Goal: Task Accomplishment & Management: Manage account settings

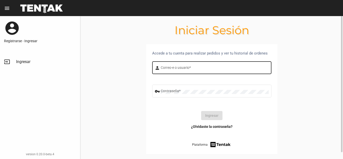
click at [191, 69] on input "Correo-e o usuario *" at bounding box center [215, 68] width 108 height 4
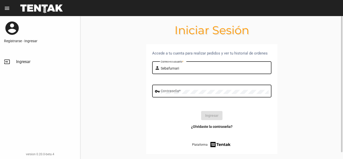
type input "Sebafurnari"
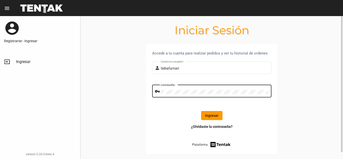
click button "Ingresar" at bounding box center [211, 115] width 21 height 9
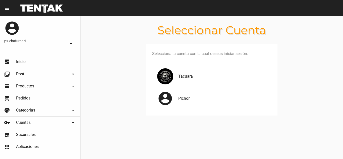
click at [178, 101] on div "Pichon" at bounding box center [220, 98] width 93 height 6
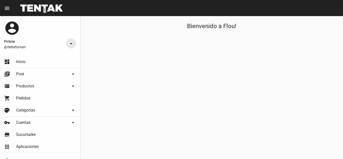
click at [69, 43] on mat-icon "arrow_drop_down" at bounding box center [71, 44] width 6 height 6
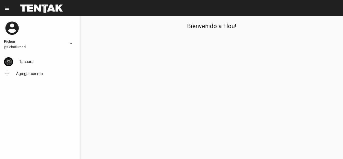
click at [26, 46] on span "@Sebafurnari" at bounding box center [35, 46] width 62 height 5
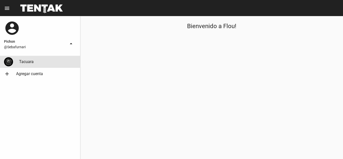
click at [25, 60] on span "Tacuara" at bounding box center [26, 61] width 15 height 5
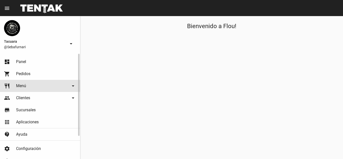
click at [28, 88] on link "restaurant Menú arrow_drop_down" at bounding box center [40, 86] width 80 height 12
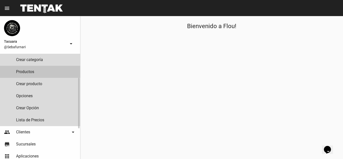
click at [31, 70] on link "Productos" at bounding box center [40, 72] width 80 height 12
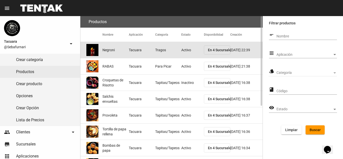
click at [190, 49] on mat-cell "Activo" at bounding box center [192, 50] width 23 height 16
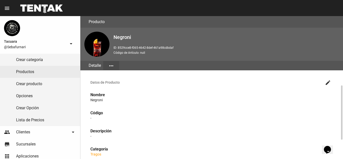
scroll to position [100, 0]
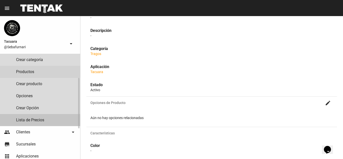
click at [24, 119] on link "Lista de Precios" at bounding box center [40, 120] width 80 height 12
click at [33, 120] on link "Lista de Precios" at bounding box center [40, 120] width 80 height 12
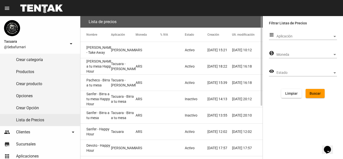
scroll to position [84, 0]
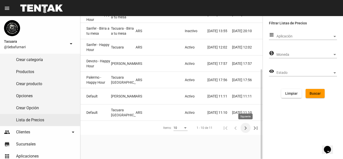
click at [246, 130] on icon "Siguiente" at bounding box center [245, 127] width 7 height 7
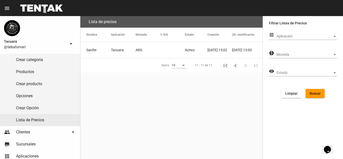
scroll to position [0, 0]
click at [109, 50] on mat-cell "Sanfer" at bounding box center [95, 50] width 31 height 16
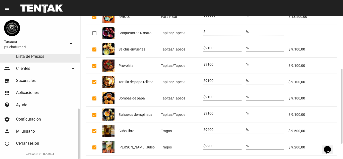
scroll to position [129, 0]
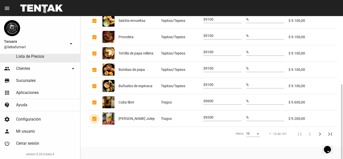
click at [95, 120] on div at bounding box center [94, 119] width 4 height 4
click at [94, 121] on input "checkbox" at bounding box center [94, 121] width 0 height 0
checkbox input "false"
click at [95, 119] on div at bounding box center [94, 119] width 4 height 4
click at [94, 121] on input "checkbox" at bounding box center [94, 121] width 0 height 0
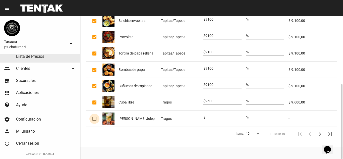
checkbox input "true"
click at [318, 133] on icon "Siguiente" at bounding box center [319, 133] width 7 height 7
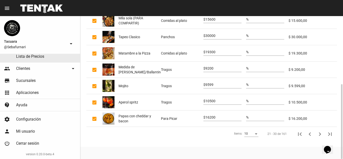
click at [318, 133] on icon "Siguiente" at bounding box center [319, 133] width 7 height 7
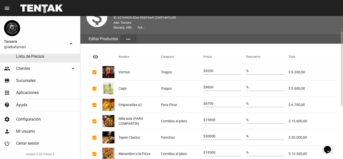
scroll to position [79, 0]
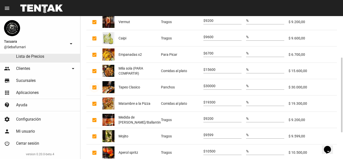
click at [95, 87] on div at bounding box center [94, 87] width 4 height 4
click at [94, 89] on input "checkbox" at bounding box center [94, 89] width 0 height 0
checkbox input "false"
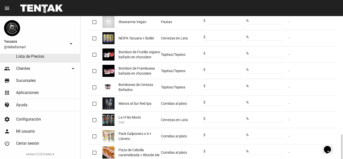
scroll to position [129, 0]
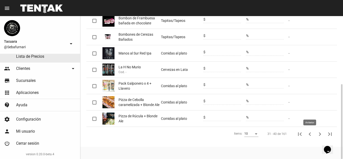
click at [308, 133] on icon "Anterior" at bounding box center [309, 133] width 7 height 7
click at [308, 132] on icon "Anterior" at bounding box center [309, 133] width 7 height 7
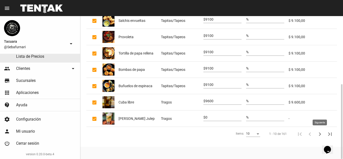
click at [320, 135] on icon "Siguiente" at bounding box center [319, 133] width 7 height 7
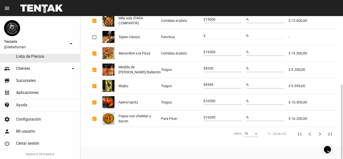
click at [320, 134] on icon "Siguiente" at bounding box center [320, 134] width 2 height 4
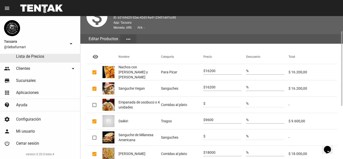
scroll to position [0, 0]
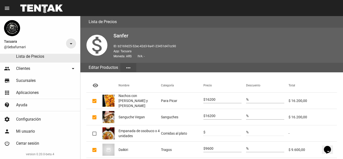
click at [70, 45] on mat-icon "arrow_drop_down" at bounding box center [71, 44] width 6 height 6
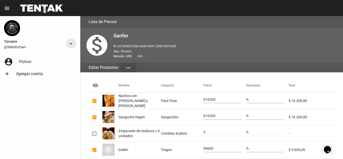
click at [70, 43] on mat-icon "arrow_drop_up" at bounding box center [71, 44] width 6 height 6
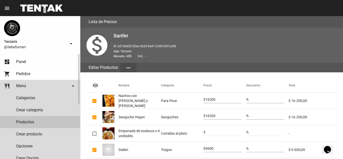
click at [31, 123] on link "Productos" at bounding box center [40, 122] width 80 height 12
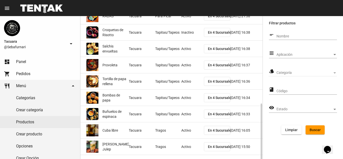
scroll to position [84, 0]
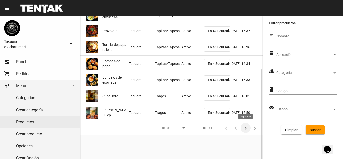
click at [246, 125] on icon "Siguiente" at bounding box center [245, 127] width 7 height 7
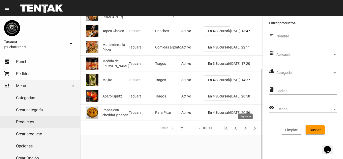
click at [244, 127] on icon "Siguiente" at bounding box center [245, 127] width 7 height 7
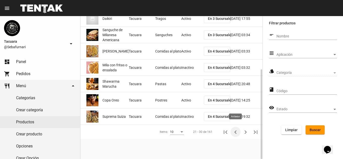
click at [236, 130] on icon "Anterior" at bounding box center [235, 132] width 2 height 4
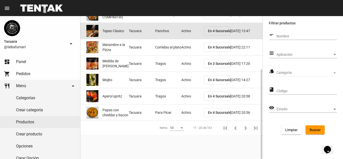
click at [130, 33] on mat-cell "Tacuara" at bounding box center [142, 31] width 26 height 16
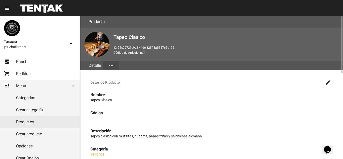
scroll to position [100, 0]
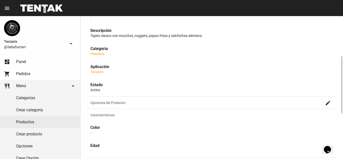
click at [101, 52] on link "Panchos" at bounding box center [97, 54] width 14 height 4
click at [326, 102] on mat-icon "create" at bounding box center [328, 103] width 6 height 6
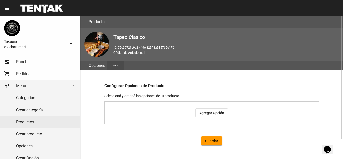
click at [115, 65] on mat-icon "more_horiz" at bounding box center [115, 66] width 6 height 6
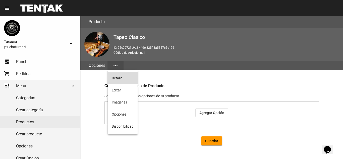
click at [120, 79] on button "Detalle" at bounding box center [123, 78] width 30 height 12
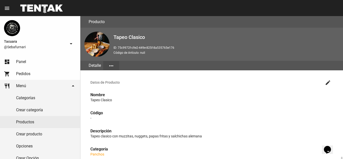
scroll to position [100, 0]
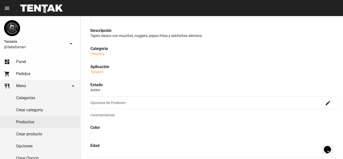
click at [100, 53] on link "Panchos" at bounding box center [97, 54] width 14 height 4
click at [99, 54] on link "Panchos" at bounding box center [97, 54] width 14 height 4
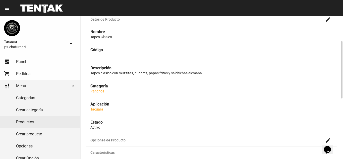
scroll to position [0, 0]
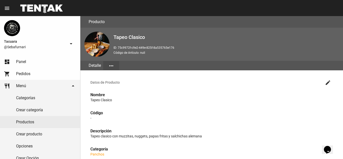
click at [114, 66] on mat-icon "more_horiz" at bounding box center [111, 66] width 6 height 6
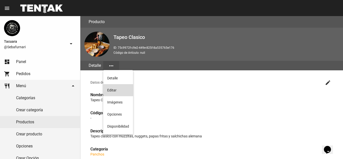
click at [110, 90] on button "Editar" at bounding box center [118, 90] width 30 height 12
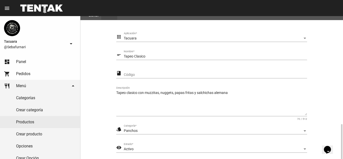
scroll to position [100, 0]
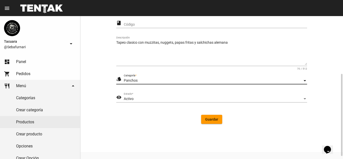
click at [305, 80] on div "Categoría" at bounding box center [304, 80] width 3 height 1
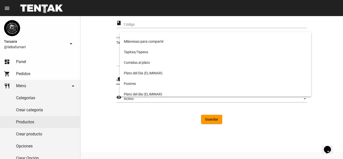
scroll to position [0, 0]
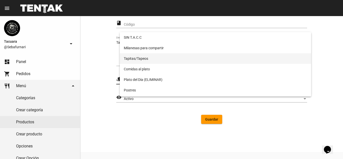
click at [143, 56] on span "Tapitas/Tapeos" at bounding box center [215, 58] width 183 height 11
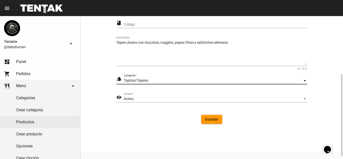
click at [217, 119] on span "Guardar" at bounding box center [211, 119] width 13 height 4
